Goal: Check status: Check status

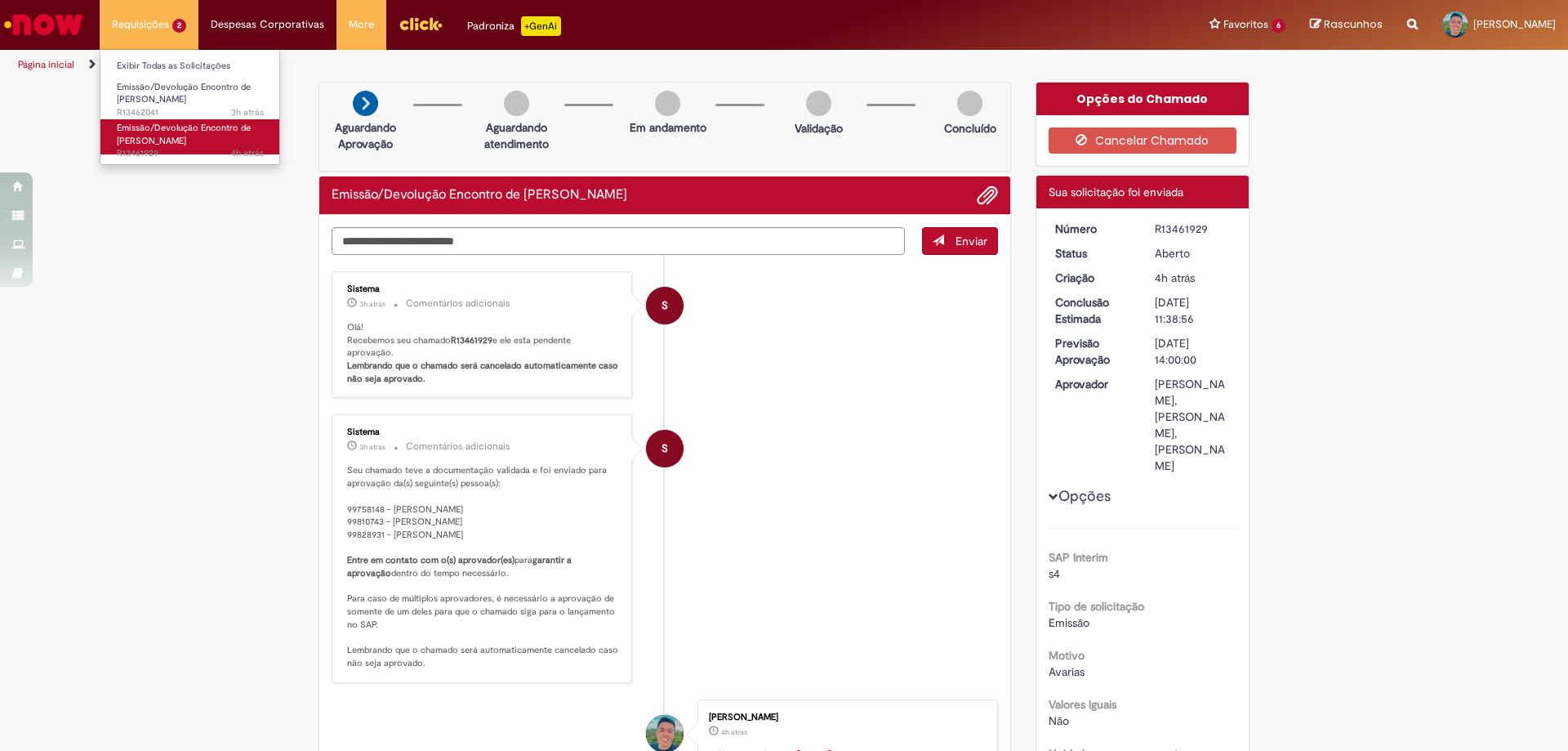
click at [154, 137] on span "Emissão/Devolução Encontro de [PERSON_NAME]" at bounding box center [183, 135] width 134 height 25
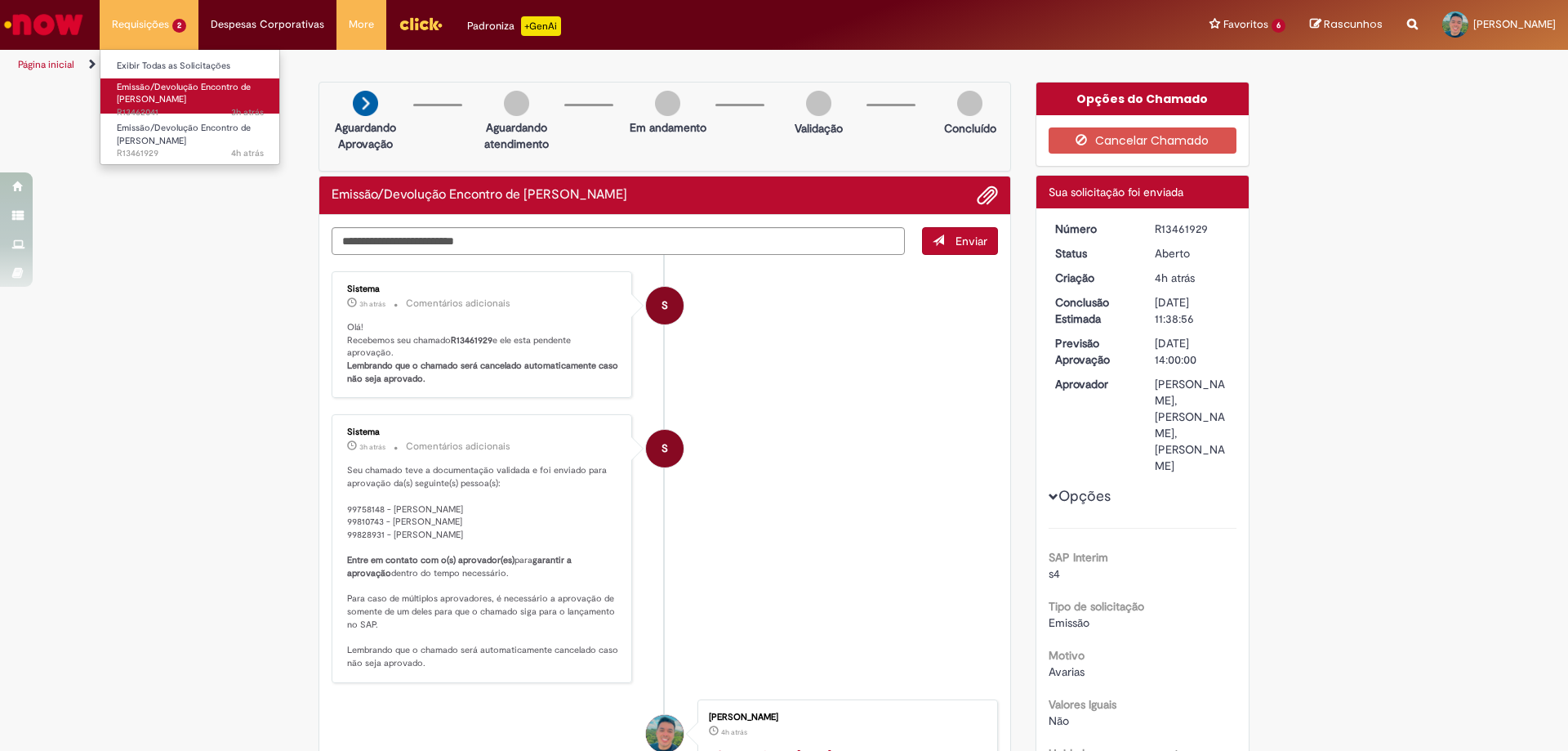
click at [156, 102] on span "Emissão/Devolução Encontro de [PERSON_NAME]" at bounding box center [183, 94] width 134 height 25
click at [156, 99] on span "Emissão/Devolução Encontro de [PERSON_NAME]" at bounding box center [183, 94] width 134 height 25
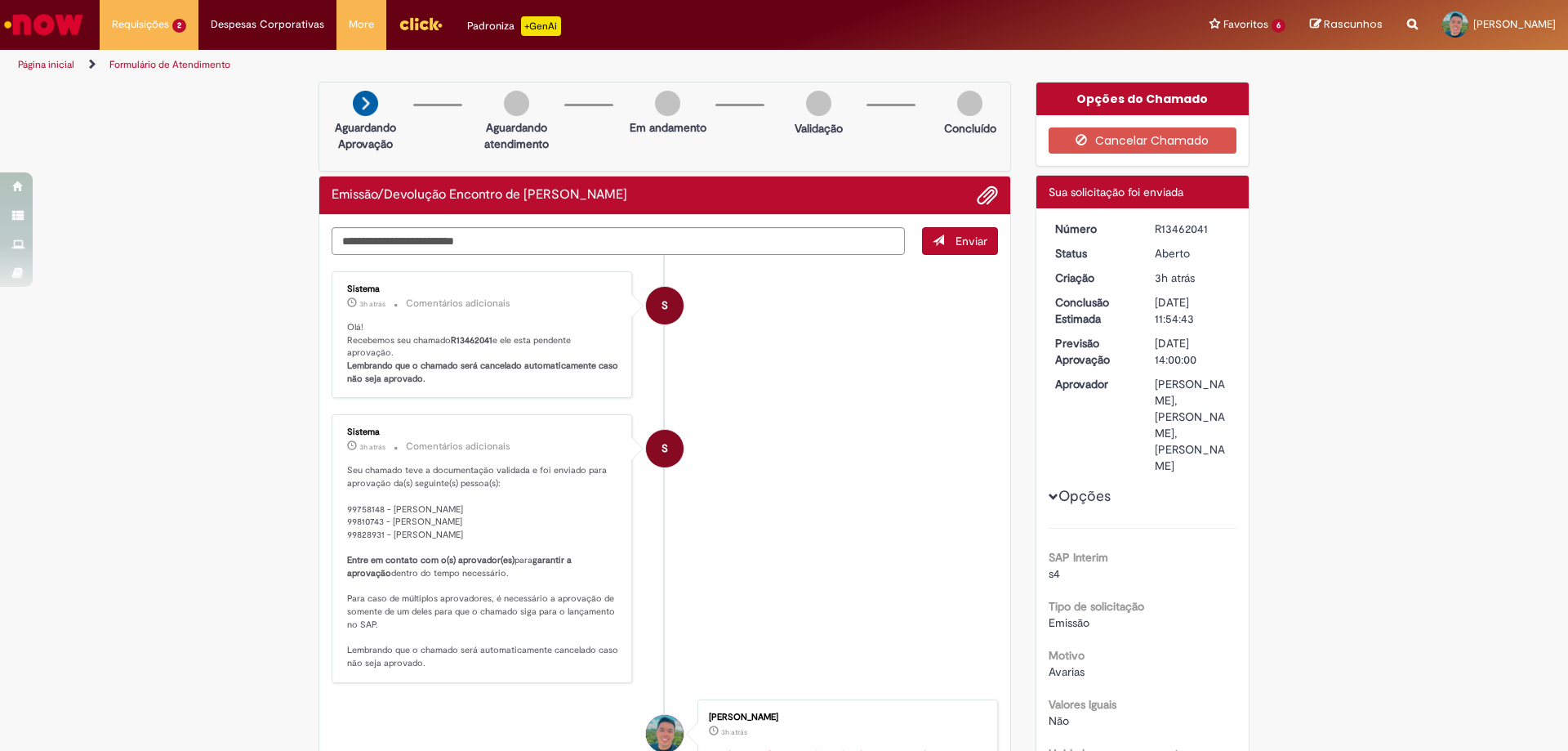
click at [1173, 232] on div "R13462041" at bounding box center [1194, 229] width 76 height 17
copy dd "R13462041"
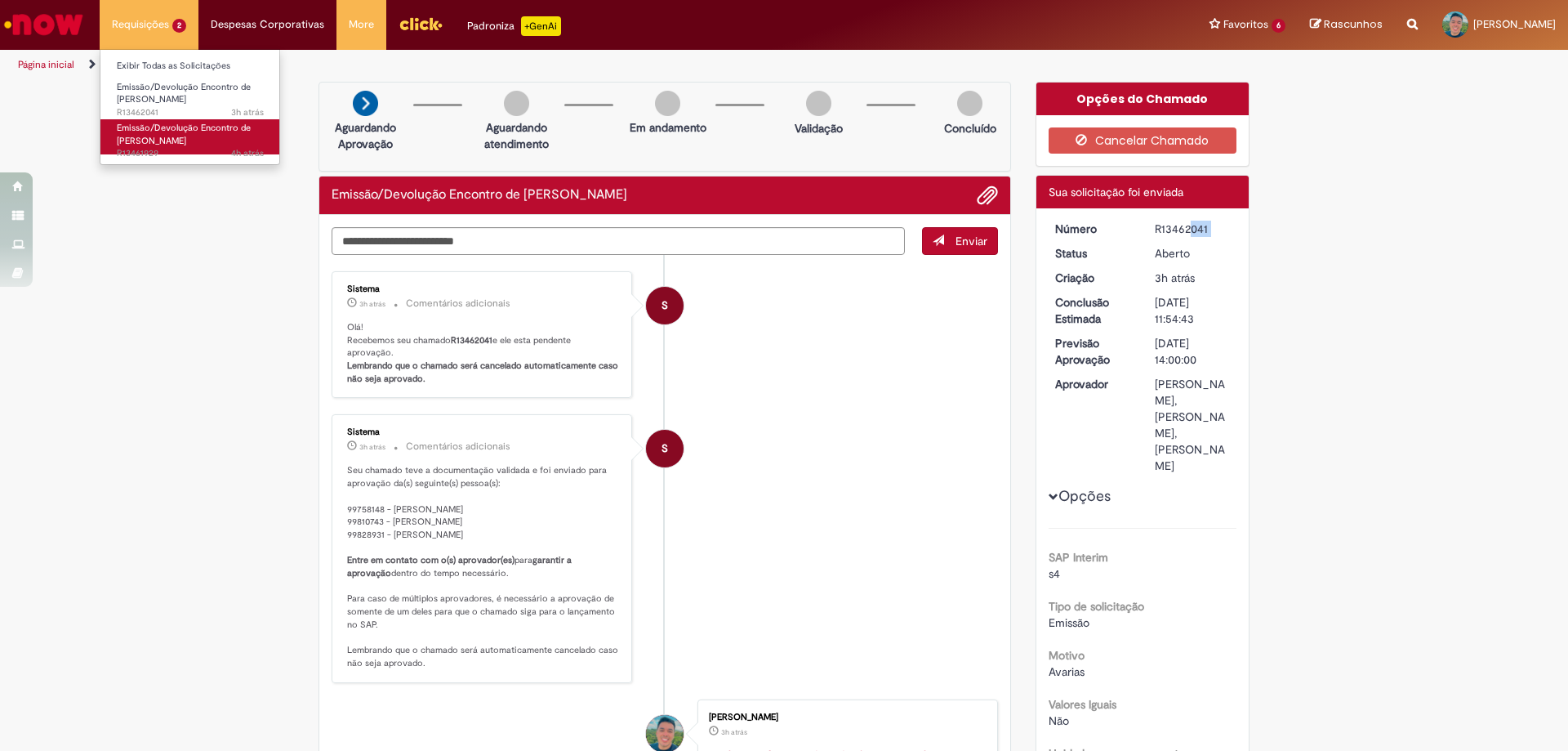
click at [181, 137] on span "Emissão/Devolução Encontro de [PERSON_NAME]" at bounding box center [183, 135] width 134 height 25
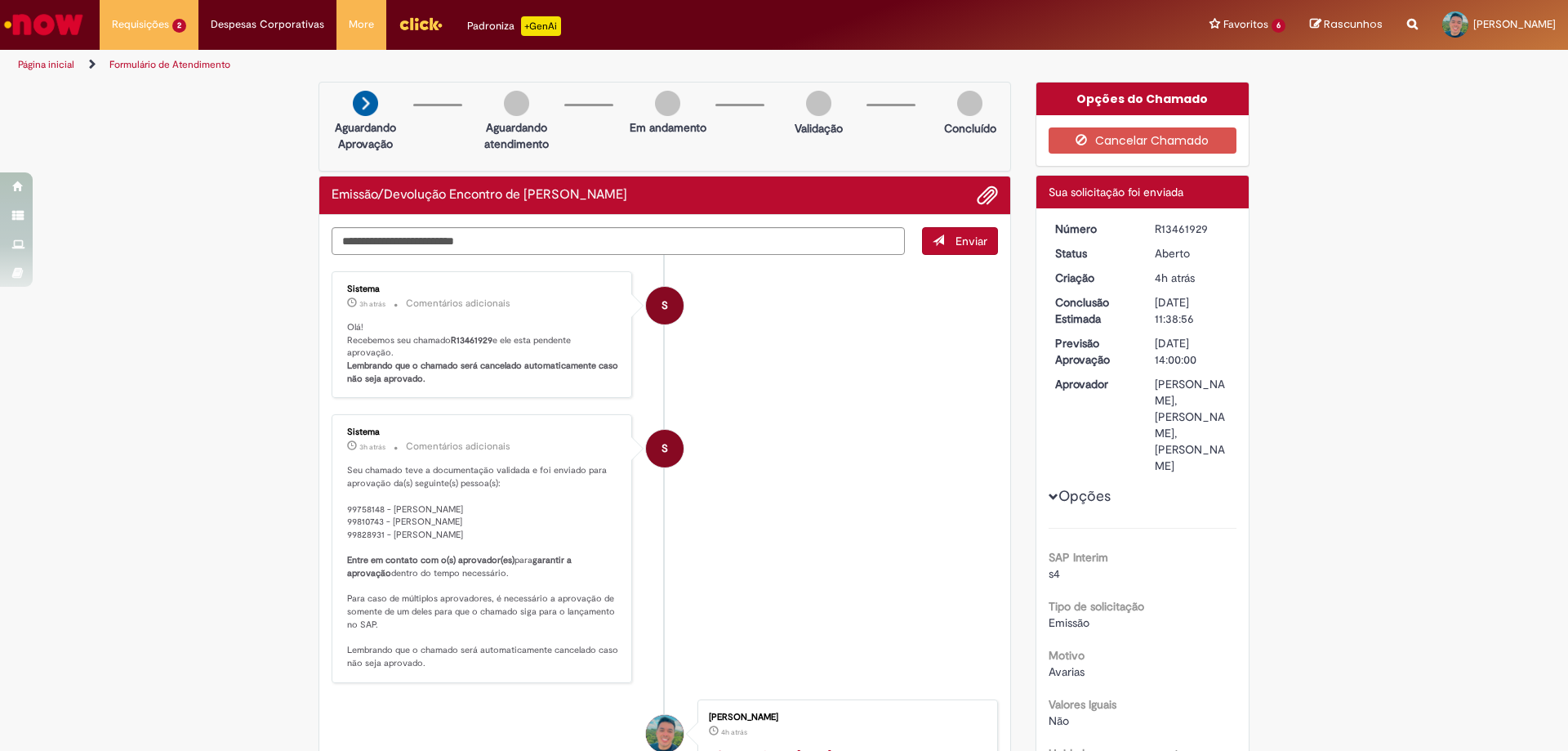
click at [1187, 233] on div "R13461929" at bounding box center [1194, 229] width 76 height 17
copy dd "R13461929"
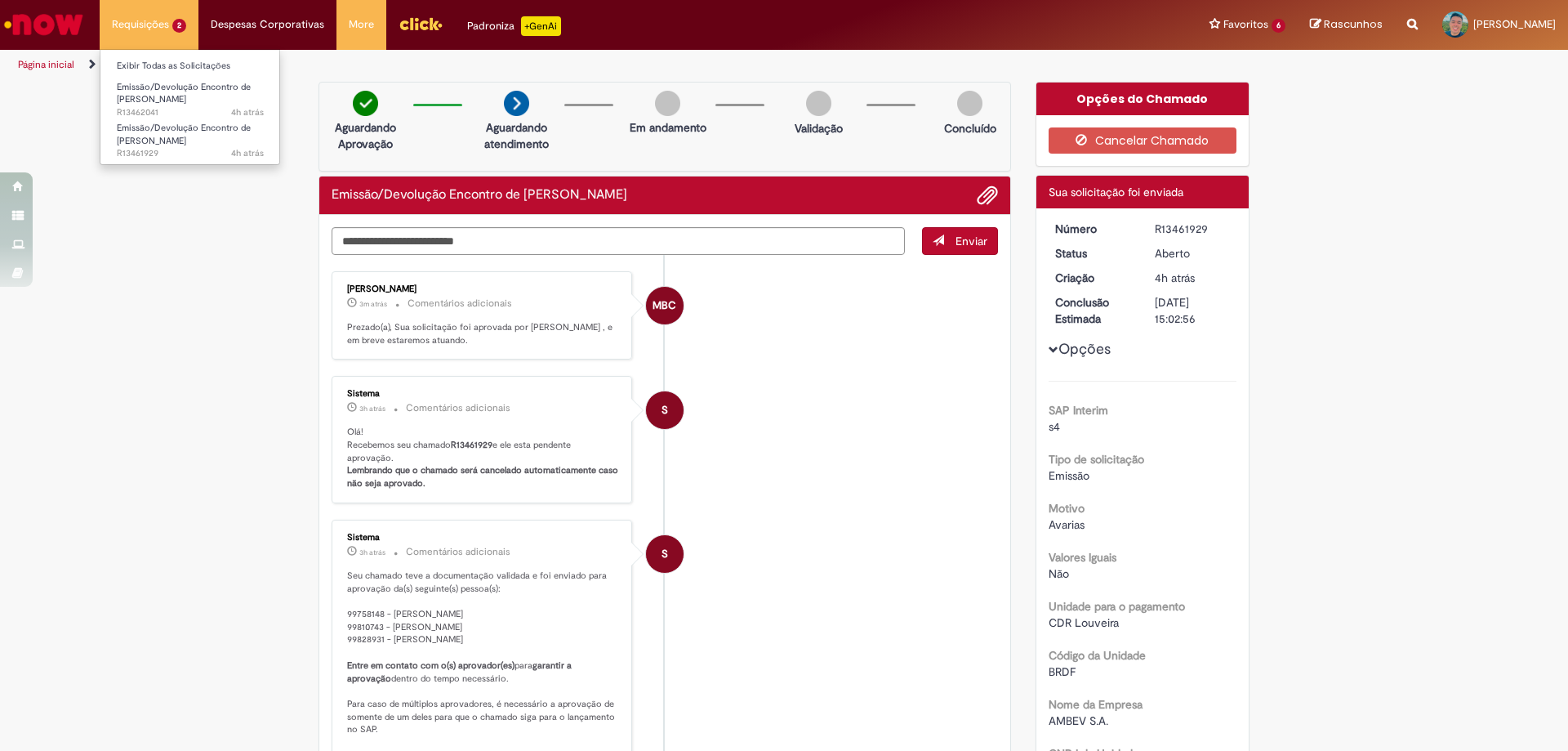
click at [146, 28] on li "Requisições 2 Exibir Todas as Solicitações Emissão/Devolução Encontro de Contas…" at bounding box center [149, 24] width 99 height 49
click at [158, 141] on span "Emissão/Devolução Encontro de [PERSON_NAME]" at bounding box center [183, 135] width 134 height 25
click at [176, 91] on span "Emissão/Devolução Encontro de [PERSON_NAME]" at bounding box center [183, 94] width 134 height 25
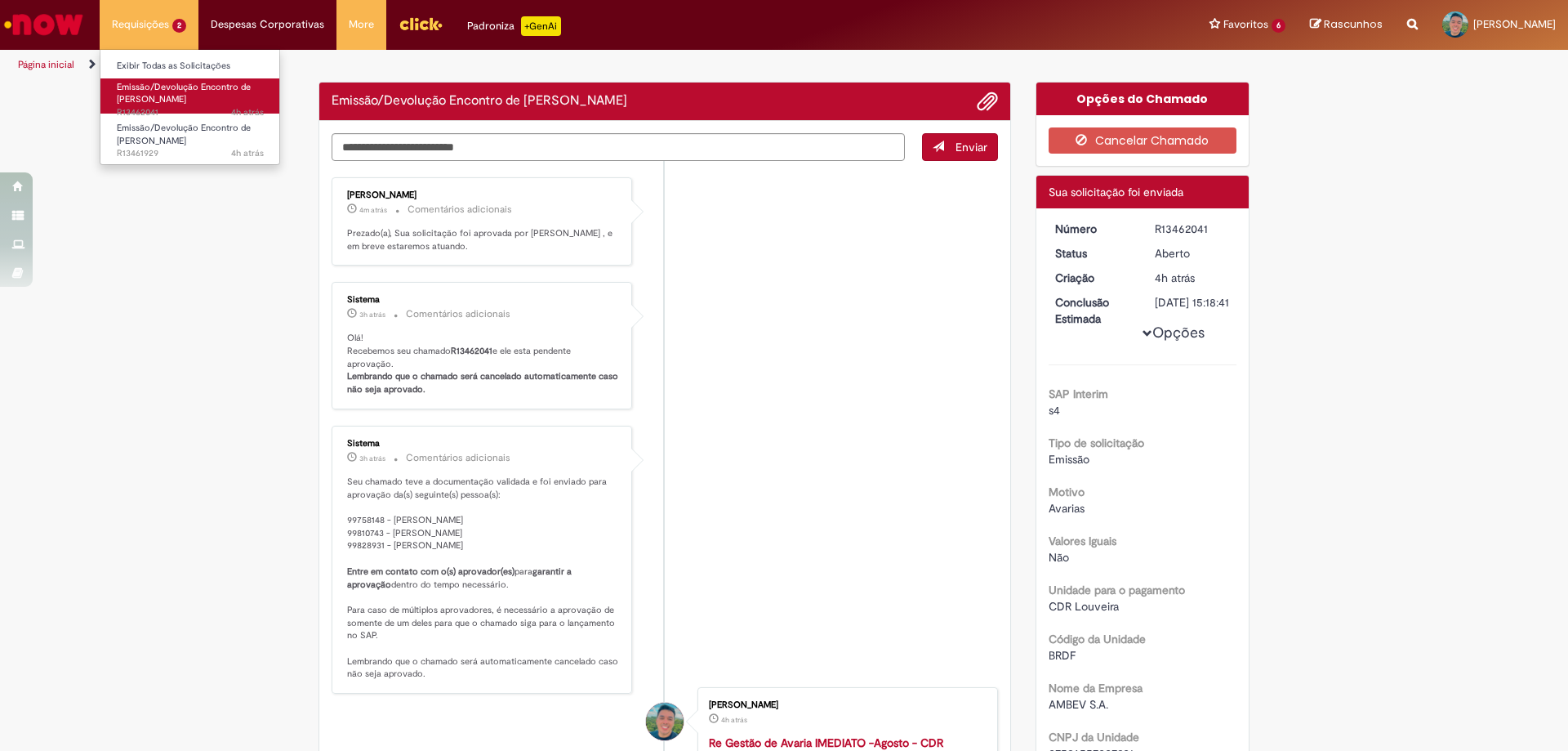
click at [166, 93] on span "Emissão/Devolução Encontro de [PERSON_NAME]" at bounding box center [183, 94] width 134 height 25
